Goal: Information Seeking & Learning: Learn about a topic

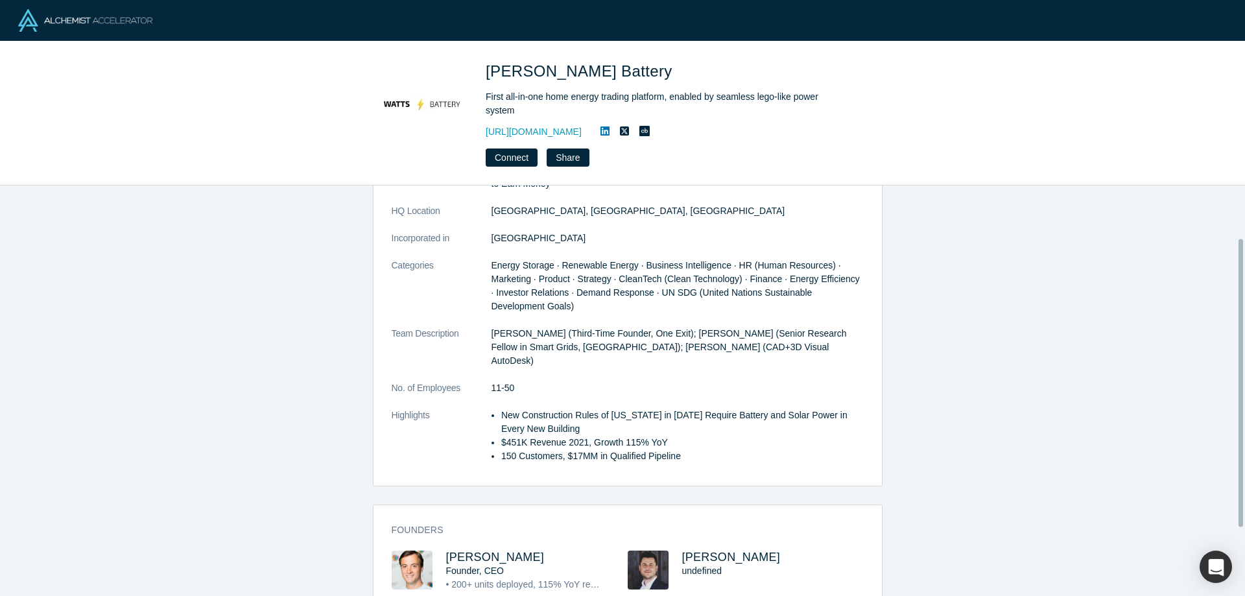
scroll to position [171, 0]
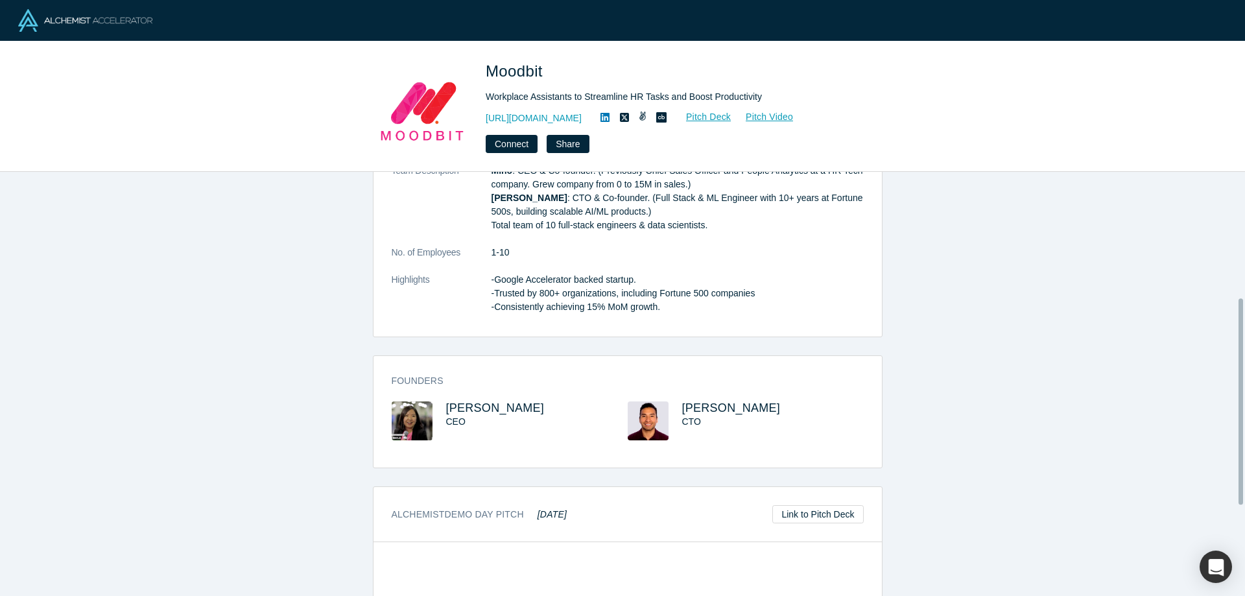
scroll to position [259, 0]
